Goal: Task Accomplishment & Management: Use online tool/utility

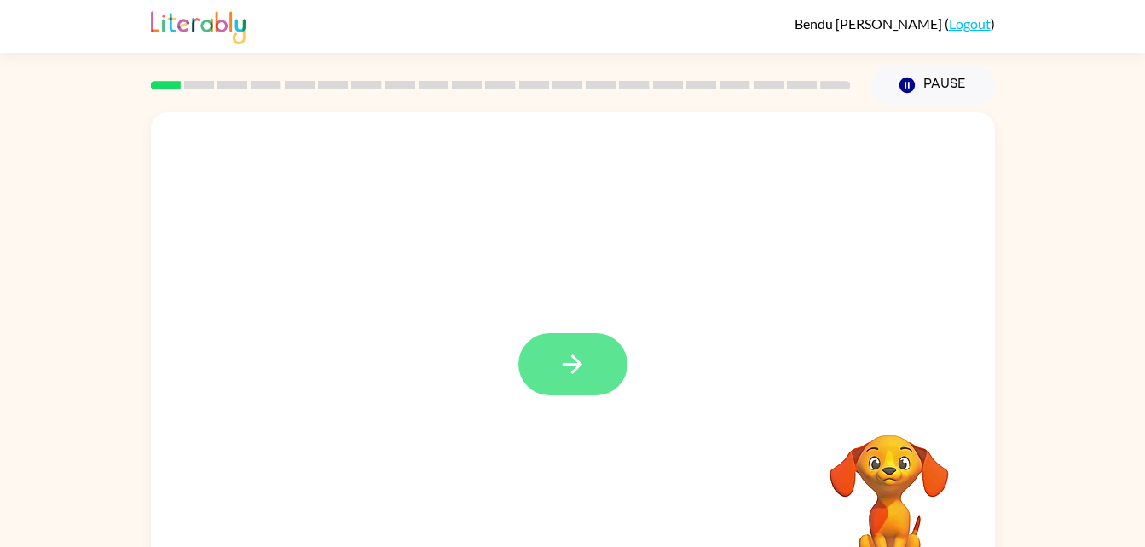
click at [603, 358] on button "button" at bounding box center [572, 364] width 109 height 62
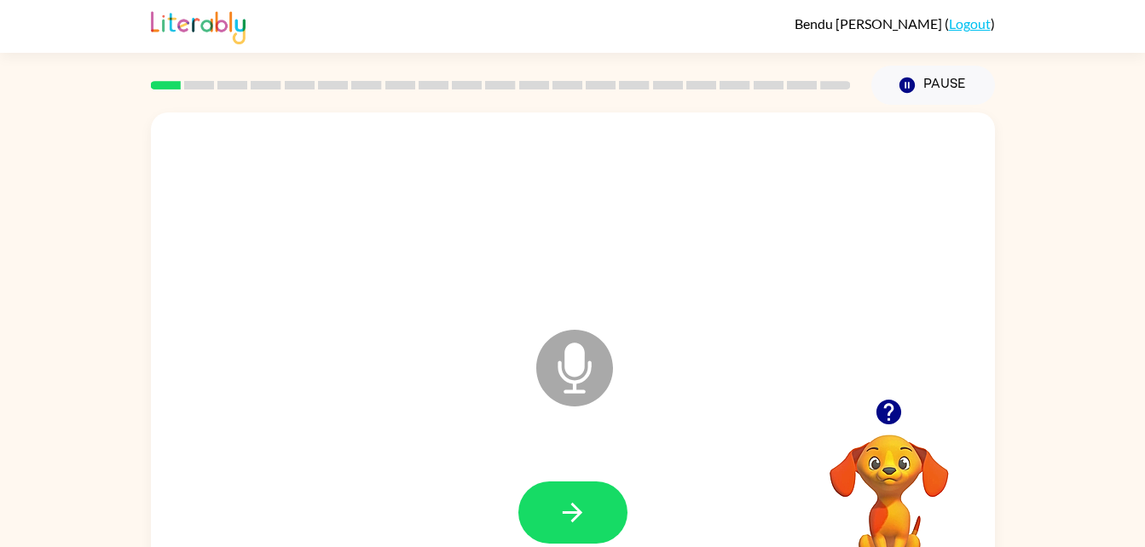
click at [591, 360] on icon at bounding box center [574, 368] width 77 height 77
click at [582, 520] on icon "button" at bounding box center [572, 513] width 30 height 30
click at [562, 510] on icon "button" at bounding box center [572, 513] width 30 height 30
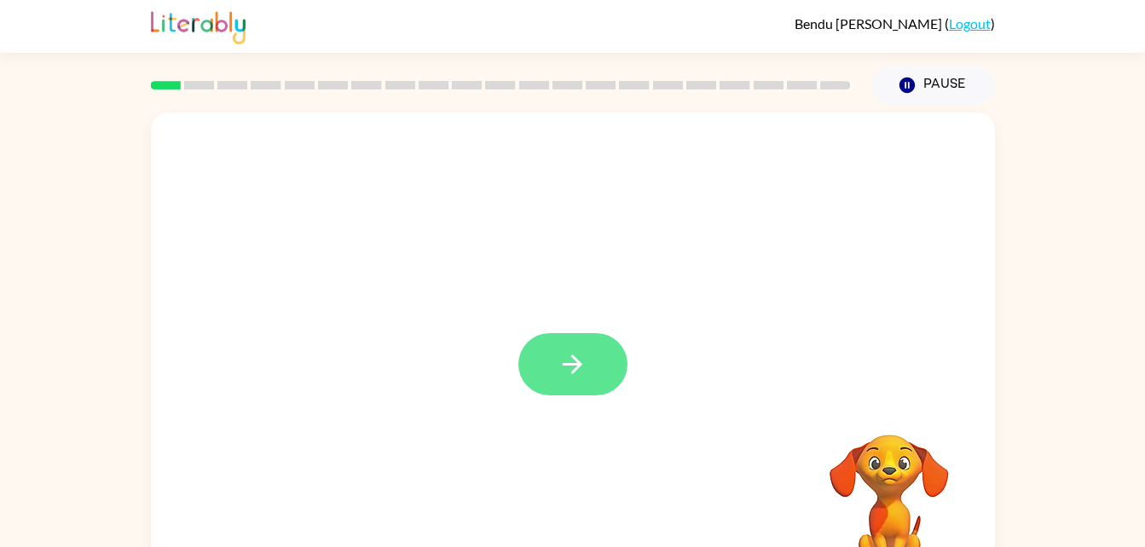
click at [566, 361] on icon "button" at bounding box center [572, 364] width 30 height 30
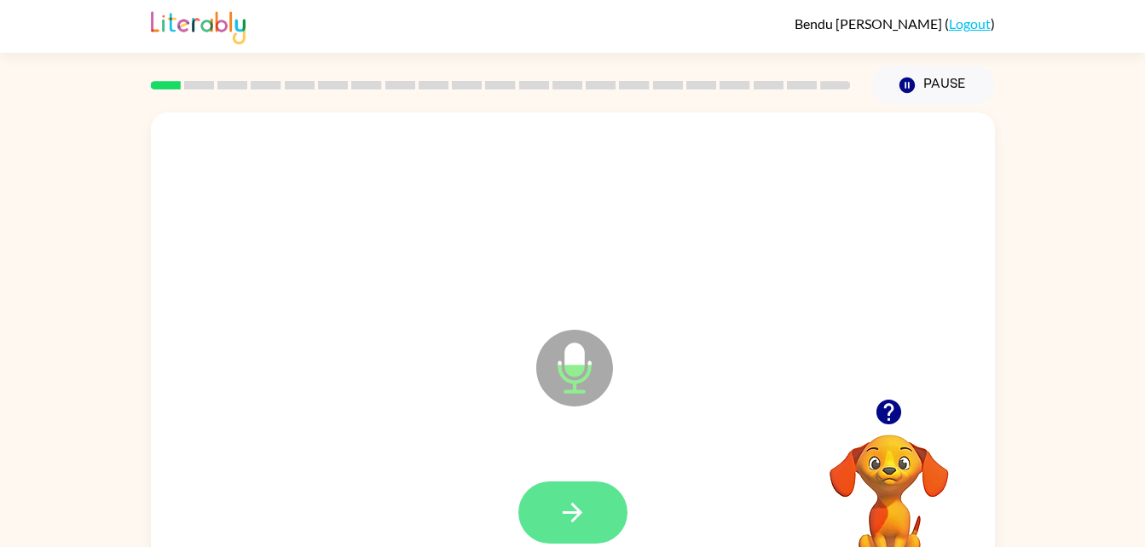
click at [562, 527] on icon "button" at bounding box center [572, 513] width 30 height 30
click at [611, 520] on button "button" at bounding box center [572, 512] width 109 height 62
click at [441, 410] on div "Microphone The Microphone is here when it is your turn to talk" at bounding box center [573, 355] width 844 height 487
click at [571, 507] on icon "button" at bounding box center [572, 513] width 30 height 30
click at [596, 511] on button "button" at bounding box center [572, 512] width 109 height 62
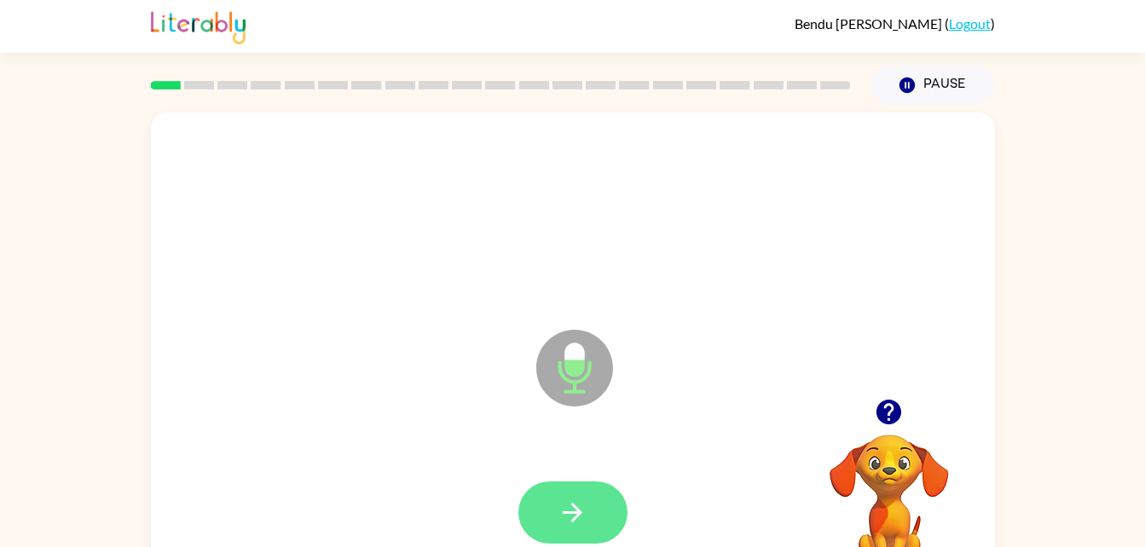
click at [542, 505] on button "button" at bounding box center [572, 512] width 109 height 62
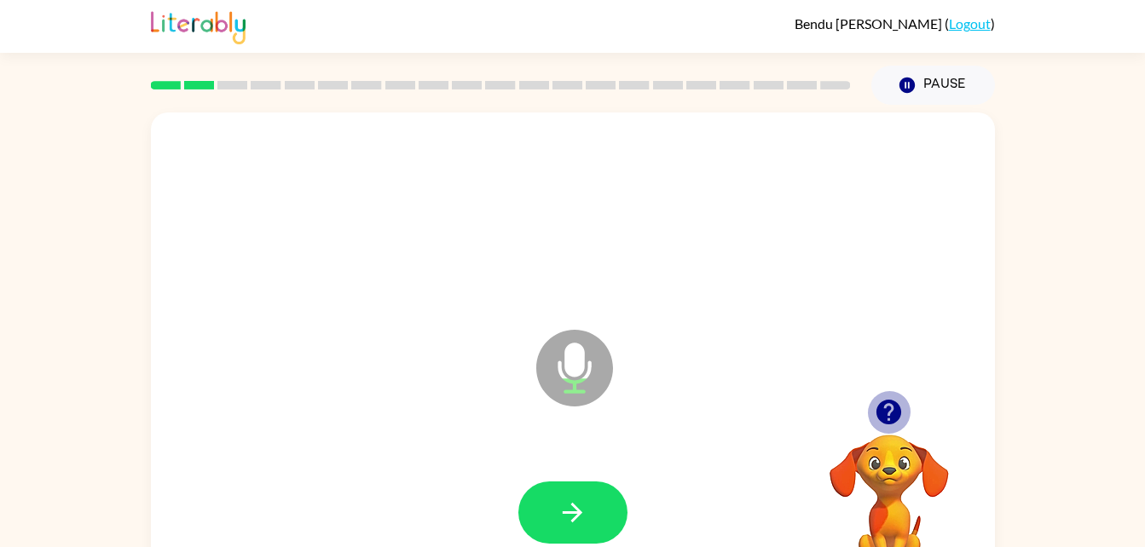
click at [889, 421] on icon "button" at bounding box center [888, 412] width 25 height 25
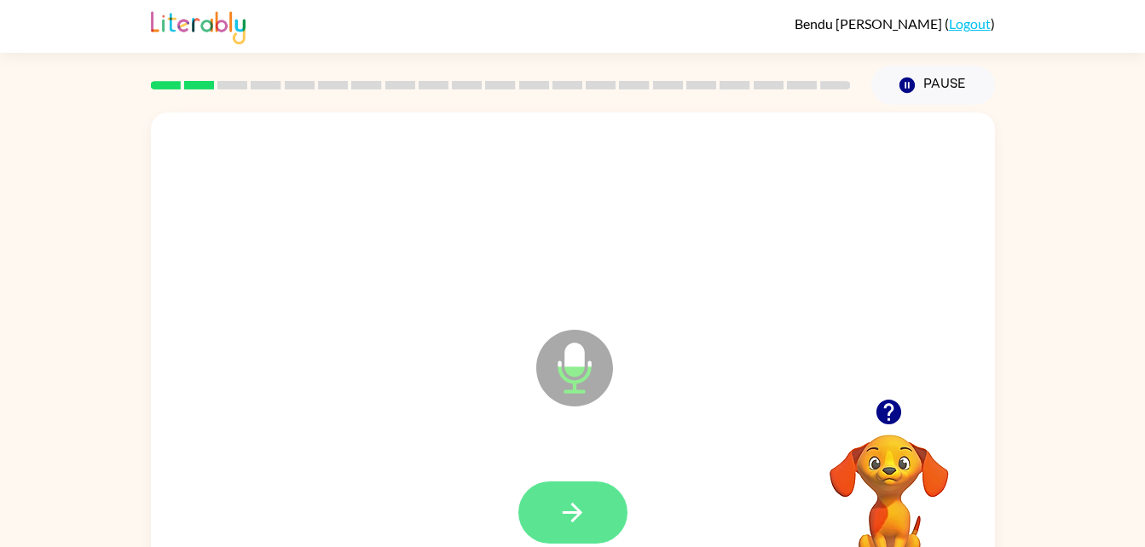
click at [565, 520] on icon "button" at bounding box center [572, 513] width 30 height 30
click at [871, 423] on button "button" at bounding box center [888, 411] width 43 height 43
click at [591, 519] on button "button" at bounding box center [572, 512] width 109 height 62
click at [605, 506] on button "button" at bounding box center [572, 512] width 109 height 62
click at [580, 530] on button "button" at bounding box center [572, 512] width 109 height 62
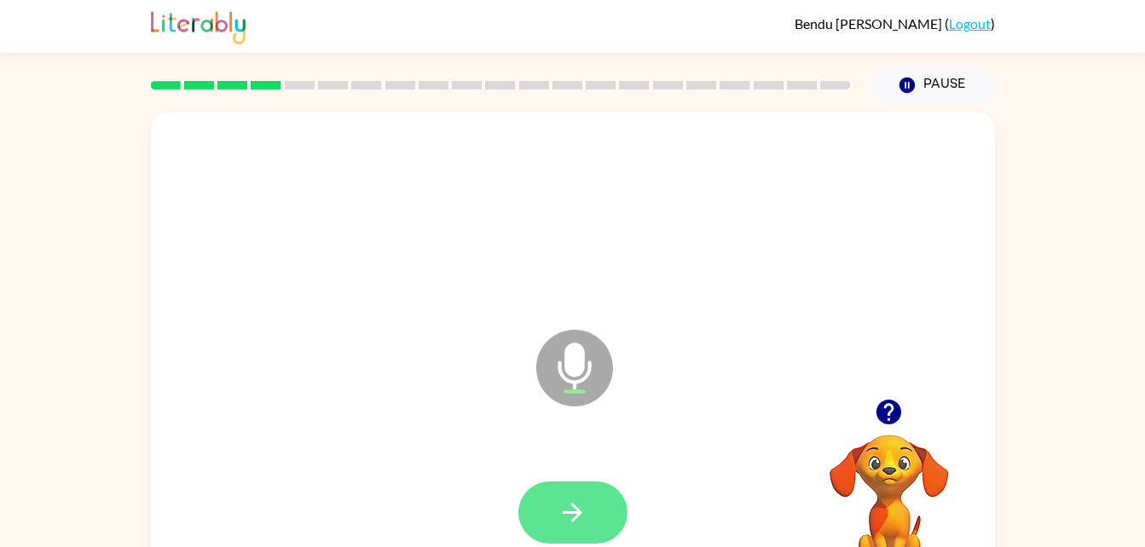
click at [582, 517] on icon "button" at bounding box center [572, 513] width 30 height 30
click at [576, 509] on icon "button" at bounding box center [572, 513] width 20 height 20
click at [574, 510] on icon "button" at bounding box center [572, 513] width 30 height 30
click at [574, 514] on icon "button" at bounding box center [572, 513] width 30 height 30
click at [608, 515] on button "button" at bounding box center [572, 512] width 109 height 62
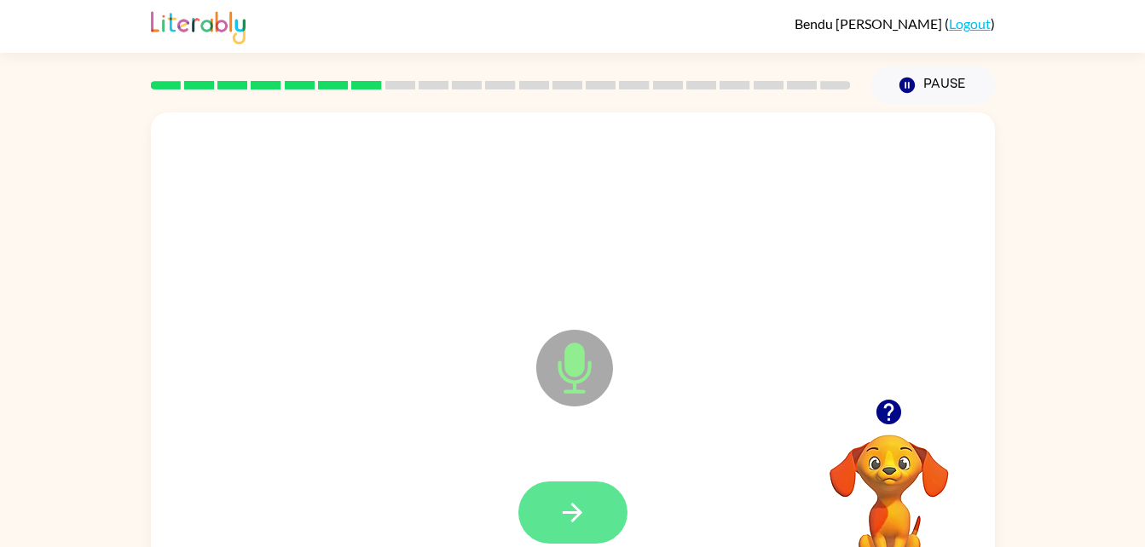
click at [558, 510] on icon "button" at bounding box center [572, 513] width 30 height 30
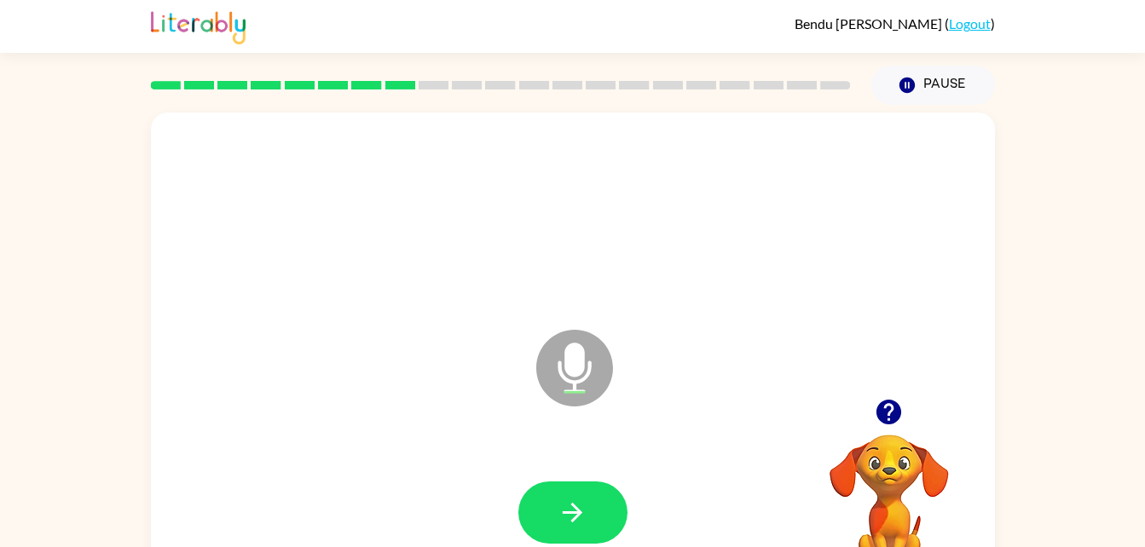
click at [877, 419] on icon "button" at bounding box center [889, 412] width 30 height 30
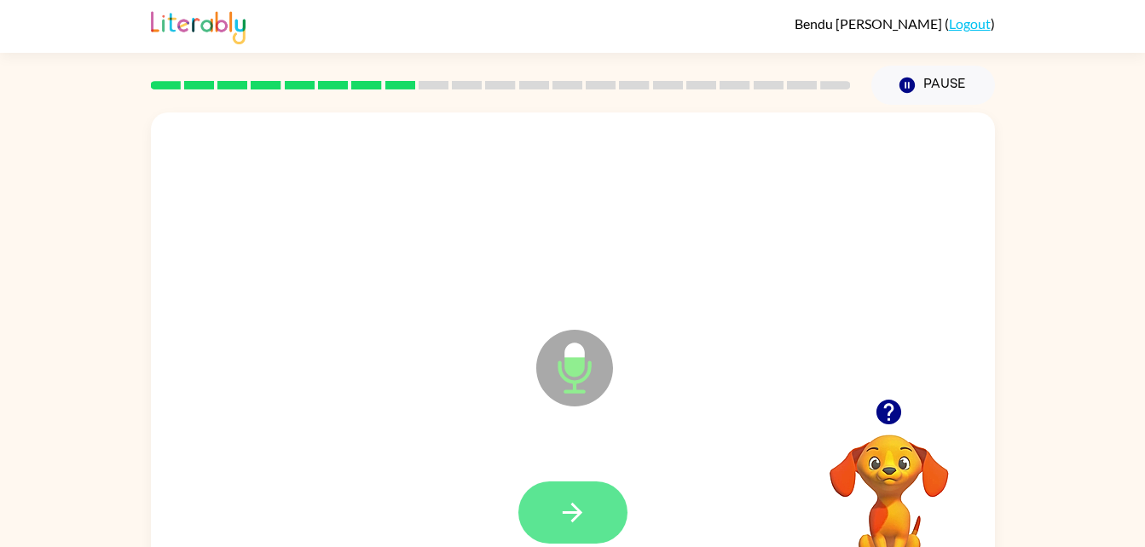
click at [573, 513] on icon "button" at bounding box center [572, 513] width 20 height 20
click at [568, 515] on icon "button" at bounding box center [572, 513] width 30 height 30
click at [574, 535] on button "button" at bounding box center [572, 512] width 109 height 62
click at [565, 525] on icon "button" at bounding box center [572, 513] width 30 height 30
click at [590, 505] on button "button" at bounding box center [572, 512] width 109 height 62
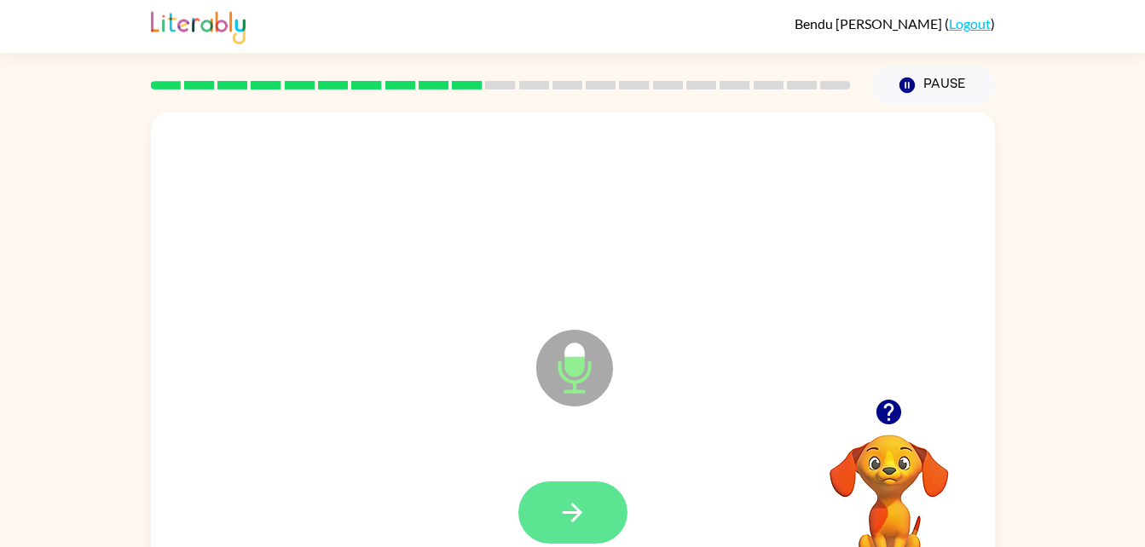
click at [579, 505] on icon "button" at bounding box center [572, 513] width 30 height 30
click at [579, 531] on button "button" at bounding box center [572, 512] width 109 height 62
click at [590, 512] on button "button" at bounding box center [572, 512] width 109 height 62
click at [599, 521] on button "button" at bounding box center [572, 512] width 109 height 62
click at [597, 514] on button "button" at bounding box center [572, 512] width 109 height 62
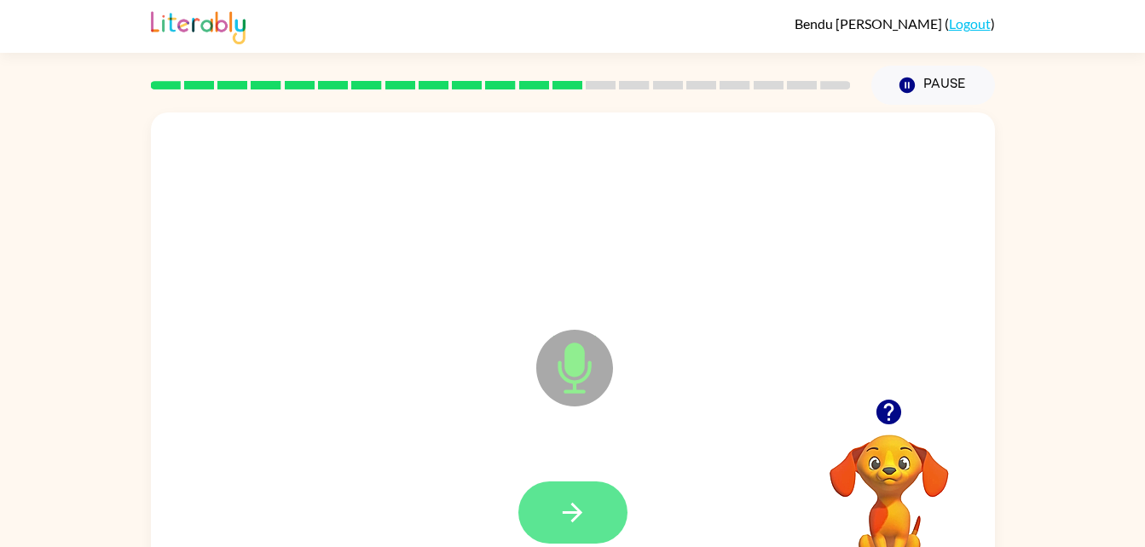
click at [586, 488] on button "button" at bounding box center [572, 512] width 109 height 62
click at [591, 514] on button "button" at bounding box center [572, 512] width 109 height 62
click at [595, 516] on button "button" at bounding box center [572, 512] width 109 height 62
click at [580, 517] on icon "button" at bounding box center [572, 513] width 30 height 30
click at [578, 504] on icon "button" at bounding box center [572, 513] width 30 height 30
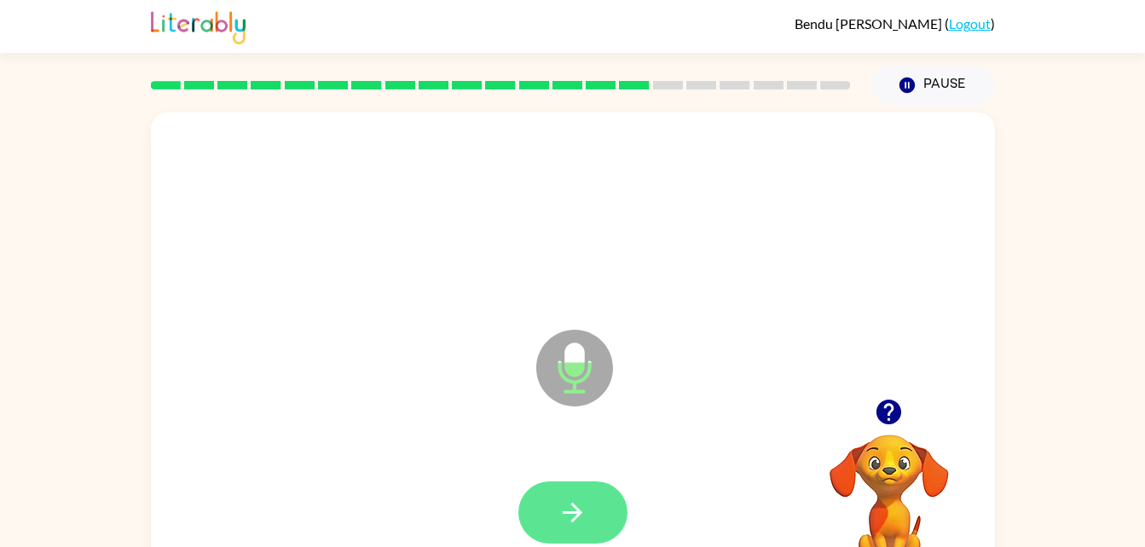
click at [608, 507] on button "button" at bounding box center [572, 512] width 109 height 62
click at [596, 527] on button "button" at bounding box center [572, 512] width 109 height 62
click at [575, 531] on button "button" at bounding box center [572, 512] width 109 height 62
click at [587, 504] on button "button" at bounding box center [572, 512] width 109 height 62
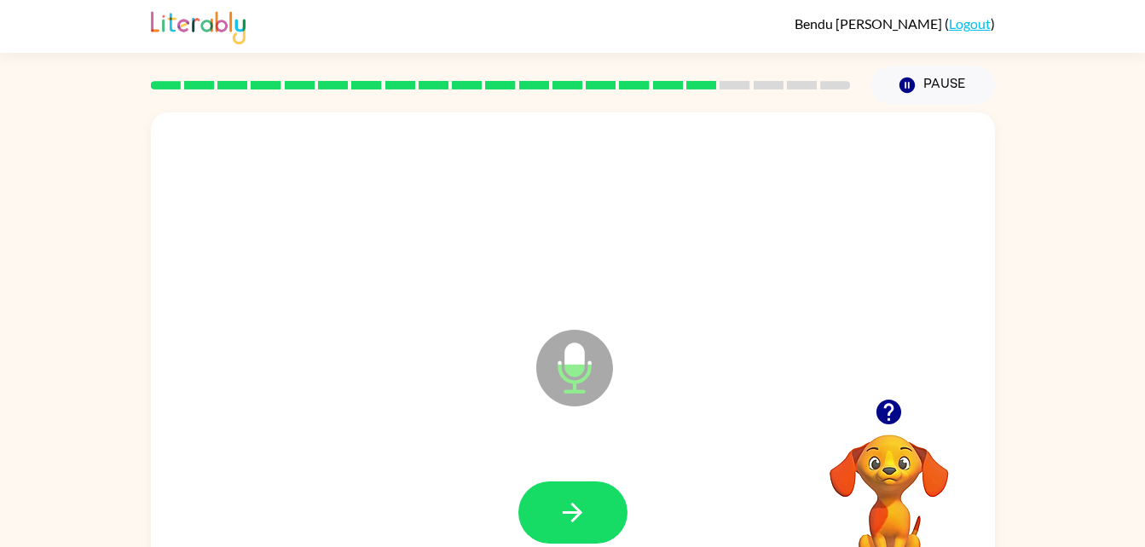
click at [895, 409] on icon "button" at bounding box center [888, 412] width 25 height 25
click at [602, 512] on button "button" at bounding box center [572, 512] width 109 height 62
click at [877, 444] on video "Your browser must support playing .mp4 files to use Literably. Please try using…" at bounding box center [889, 493] width 170 height 170
click at [894, 419] on icon "button" at bounding box center [888, 412] width 25 height 25
click at [597, 502] on button "button" at bounding box center [572, 512] width 109 height 62
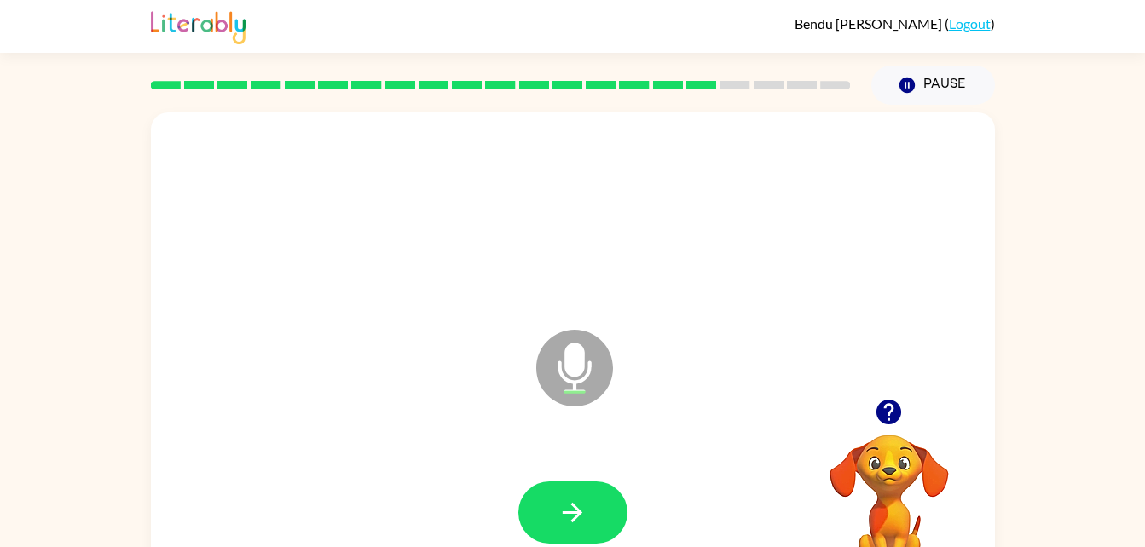
click at [875, 414] on icon "button" at bounding box center [889, 412] width 30 height 30
click at [894, 422] on icon "button" at bounding box center [888, 412] width 25 height 25
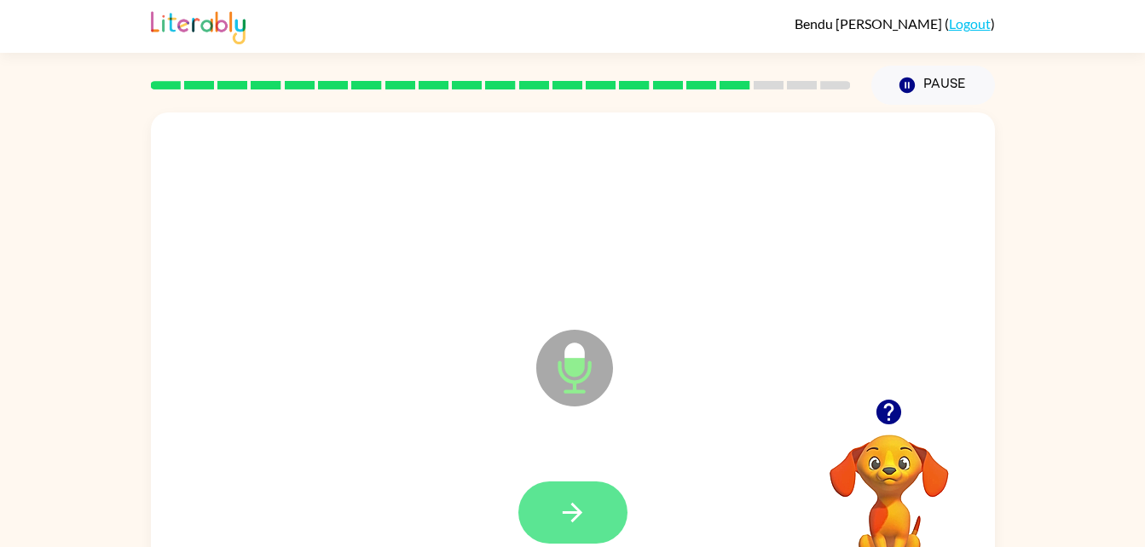
click at [581, 504] on icon "button" at bounding box center [572, 513] width 30 height 30
click at [869, 419] on button "button" at bounding box center [888, 411] width 43 height 43
click at [884, 435] on video "Your browser must support playing .mp4 files to use Literably. Please try using…" at bounding box center [889, 493] width 170 height 170
click at [907, 419] on button "button" at bounding box center [888, 411] width 43 height 43
click at [580, 518] on icon "button" at bounding box center [572, 513] width 30 height 30
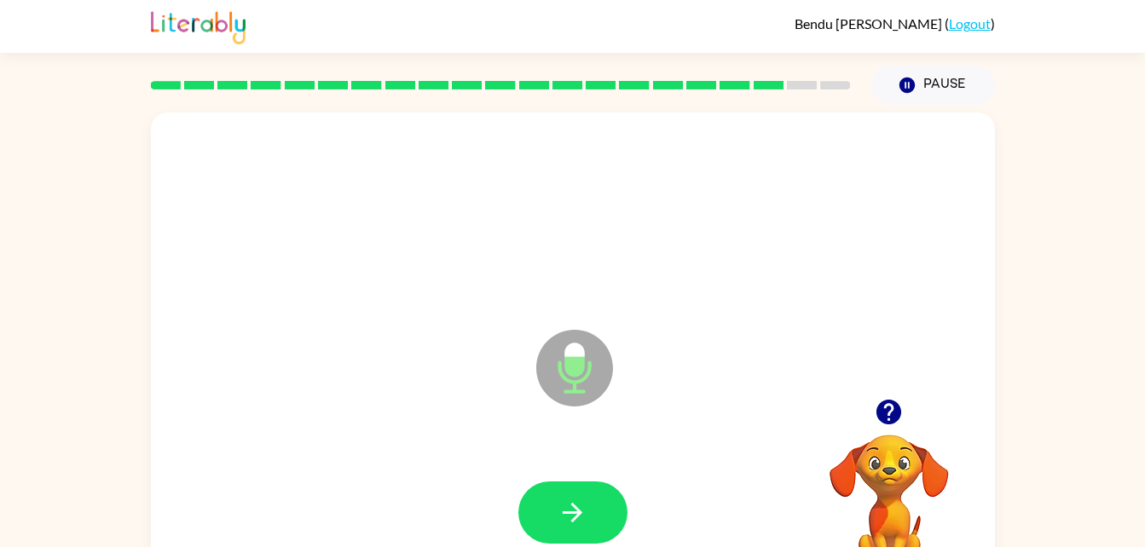
click at [889, 424] on icon "button" at bounding box center [888, 412] width 25 height 25
click at [604, 515] on button "button" at bounding box center [572, 512] width 109 height 62
click at [874, 431] on div at bounding box center [889, 411] width 170 height 43
click at [885, 422] on icon "button" at bounding box center [888, 412] width 25 height 25
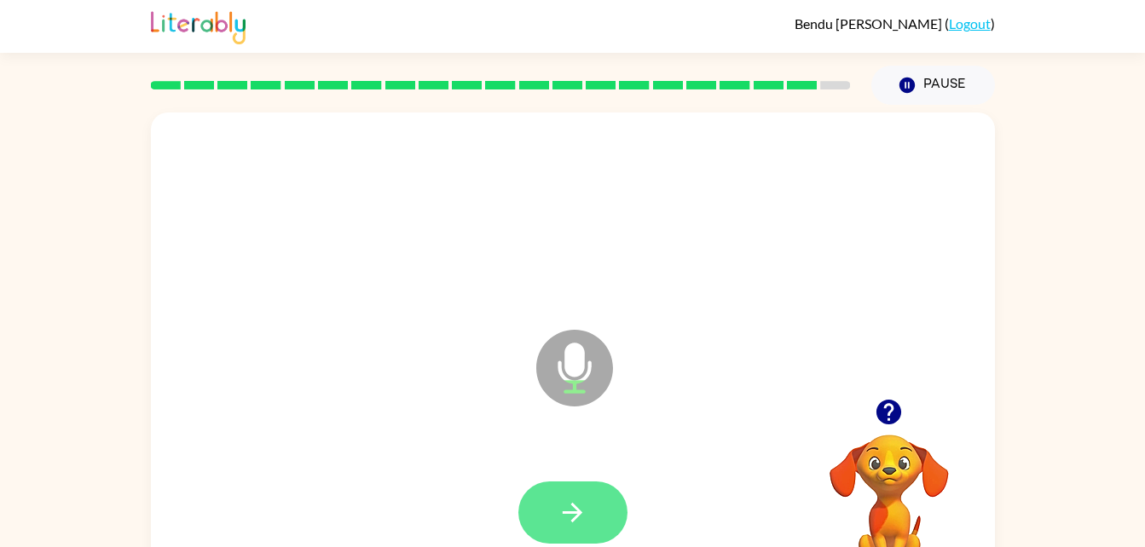
click at [597, 506] on button "button" at bounding box center [572, 512] width 109 height 62
click at [898, 392] on button "button" at bounding box center [888, 411] width 43 height 43
